Goal: Information Seeking & Learning: Find specific fact

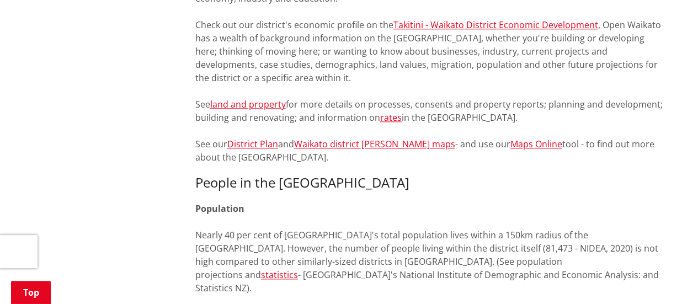
scroll to position [679, 0]
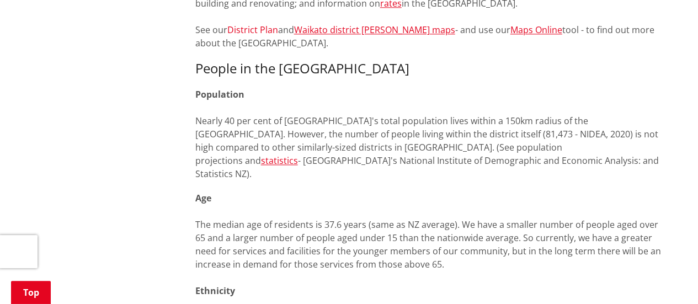
click at [256, 28] on link "District Plan" at bounding box center [252, 30] width 51 height 12
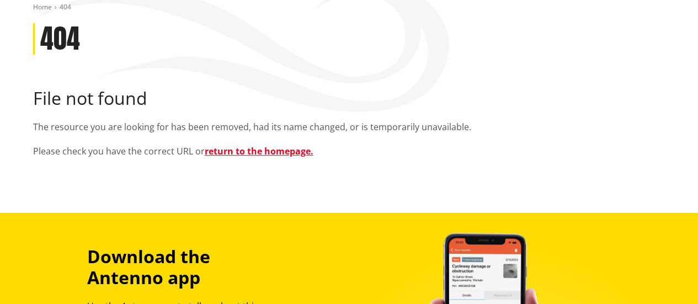
scroll to position [136, 0]
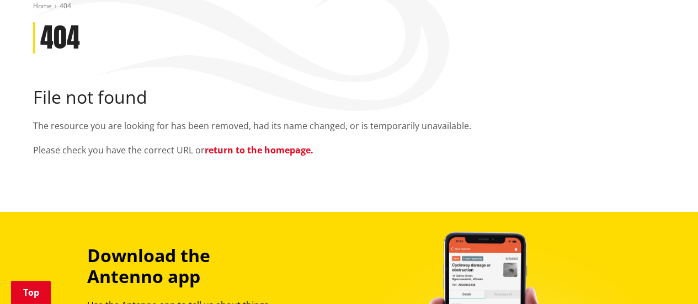
click at [243, 150] on link "return to the homepage." at bounding box center [259, 150] width 109 height 12
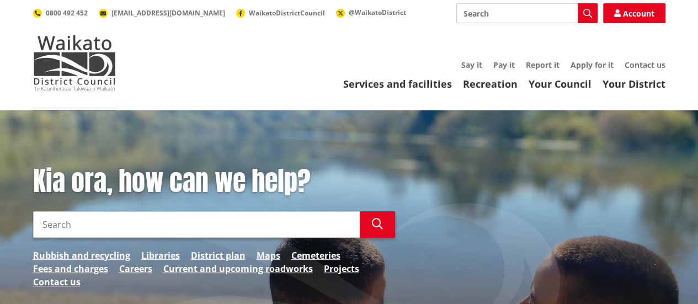
click at [524, 7] on input "Search" at bounding box center [526, 13] width 141 height 20
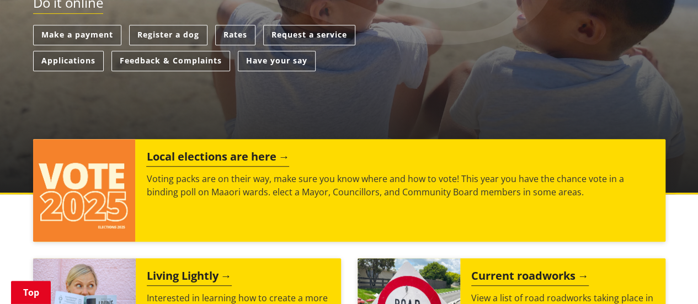
scroll to position [321, 0]
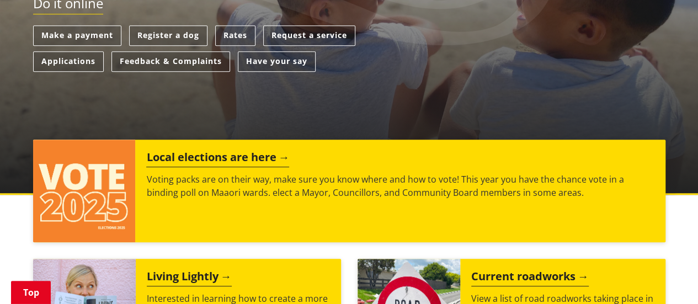
type input "plan"
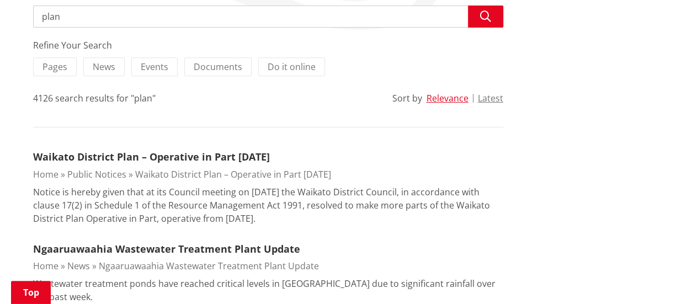
scroll to position [216, 0]
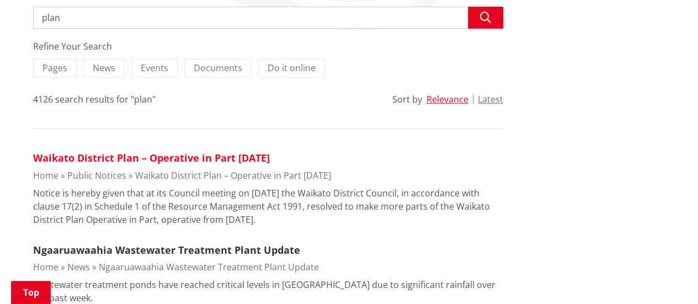
click at [192, 156] on link "Waikato District Plan – Operative in Part October 2025" at bounding box center [151, 157] width 237 height 13
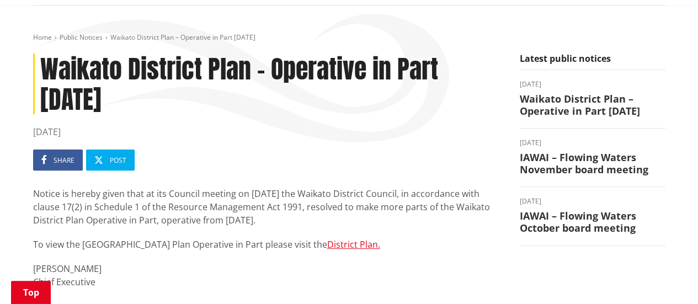
scroll to position [166, 0]
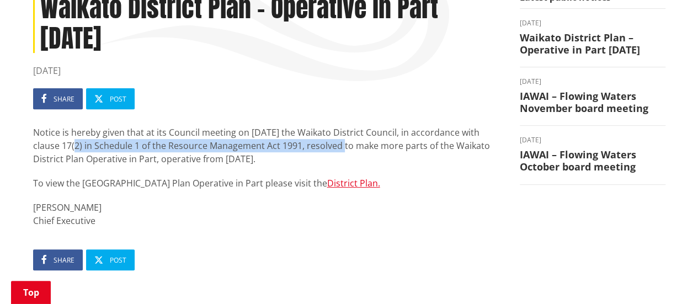
drag, startPoint x: 100, startPoint y: 145, endPoint x: 367, endPoint y: 146, distance: 266.5
click at [367, 146] on p "Notice is hereby given that at its Council meeting on [DATE] the Waikato Distri…" at bounding box center [268, 146] width 470 height 40
copy p "clause 17(2) in Schedule 1 of the Resource Management Act 1991"
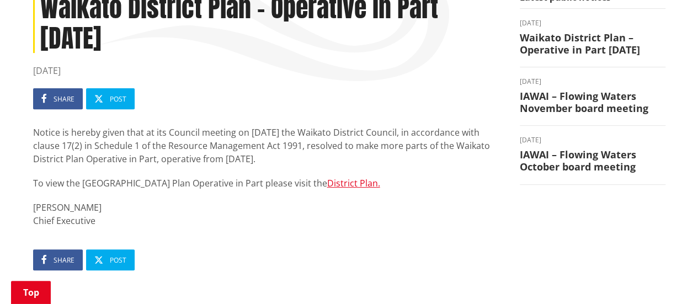
click at [151, 156] on p "Notice is hereby given that at its Council meeting on [DATE] the Waikato Distri…" at bounding box center [268, 146] width 470 height 40
drag, startPoint x: 358, startPoint y: 156, endPoint x: 271, endPoint y: 162, distance: 86.3
click at [271, 162] on p "Notice is hereby given that at its Council meeting on [DATE] the Waikato Distri…" at bounding box center [268, 146] width 470 height 40
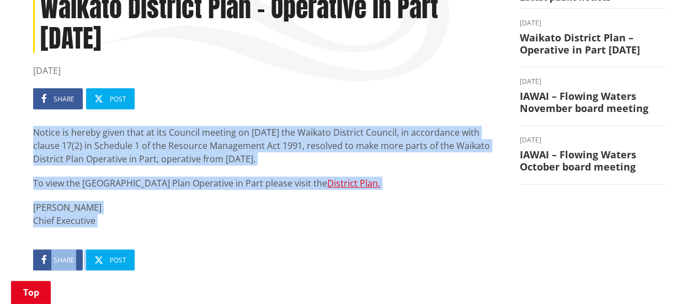
drag, startPoint x: 114, startPoint y: 228, endPoint x: 30, endPoint y: 137, distance: 123.8
click at [30, 137] on div "[GEOGRAPHIC_DATA] Plan – Operative in Part [DATE] [DATE] Share Post Notice is h…" at bounding box center [268, 213] width 487 height 443
copy article "Notice is hereby given that at its Council meeting on [DATE] the Waikato Distri…"
click at [242, 159] on p "Notice is hereby given that at its Council meeting on [DATE] the Waikato Distri…" at bounding box center [268, 146] width 470 height 40
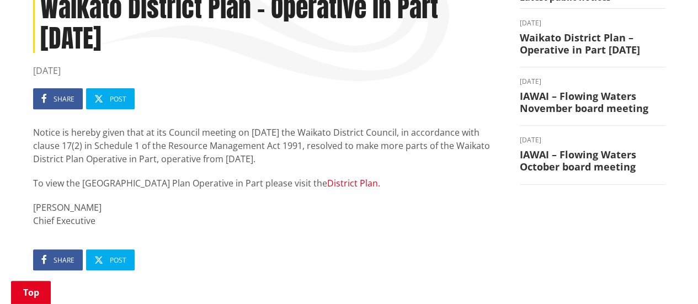
click at [327, 182] on link "District Plan." at bounding box center [353, 183] width 53 height 12
